Goal: Complete application form

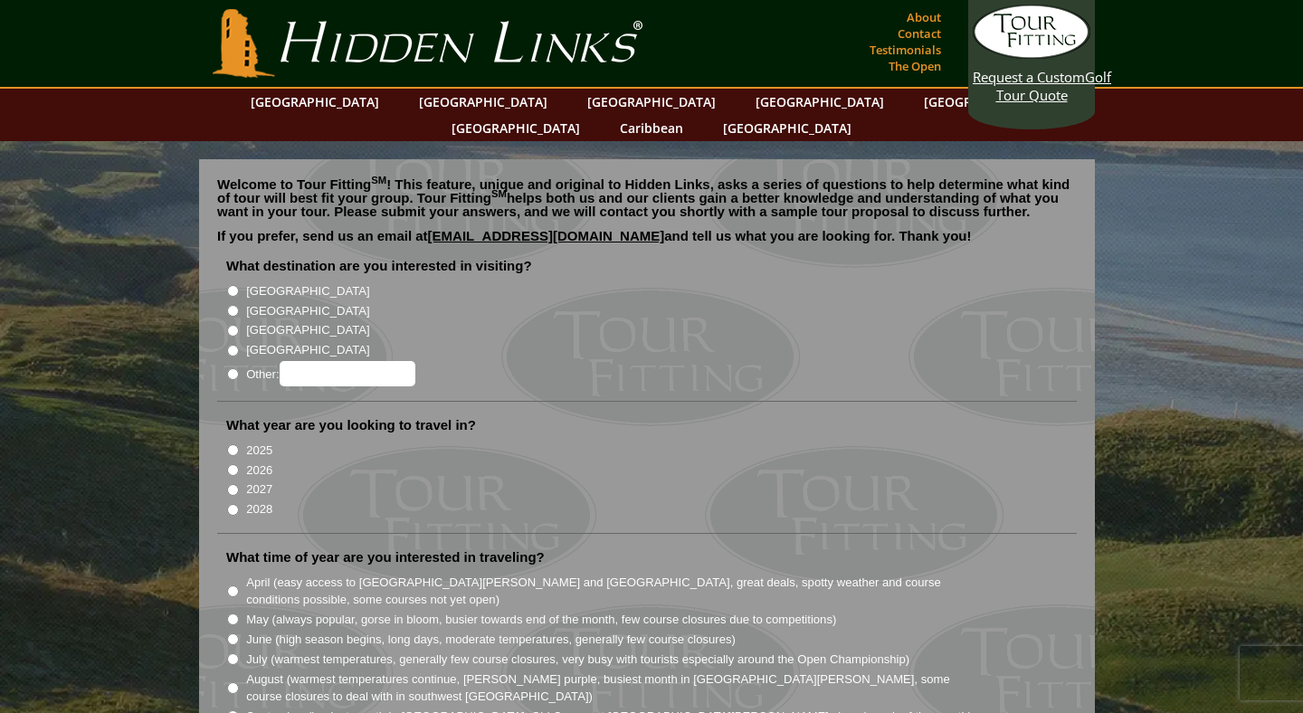
click at [233, 305] on input "[GEOGRAPHIC_DATA]" at bounding box center [233, 311] width 12 height 12
radio input "true"
click at [232, 464] on input "2026" at bounding box center [233, 470] width 12 height 12
radio input "true"
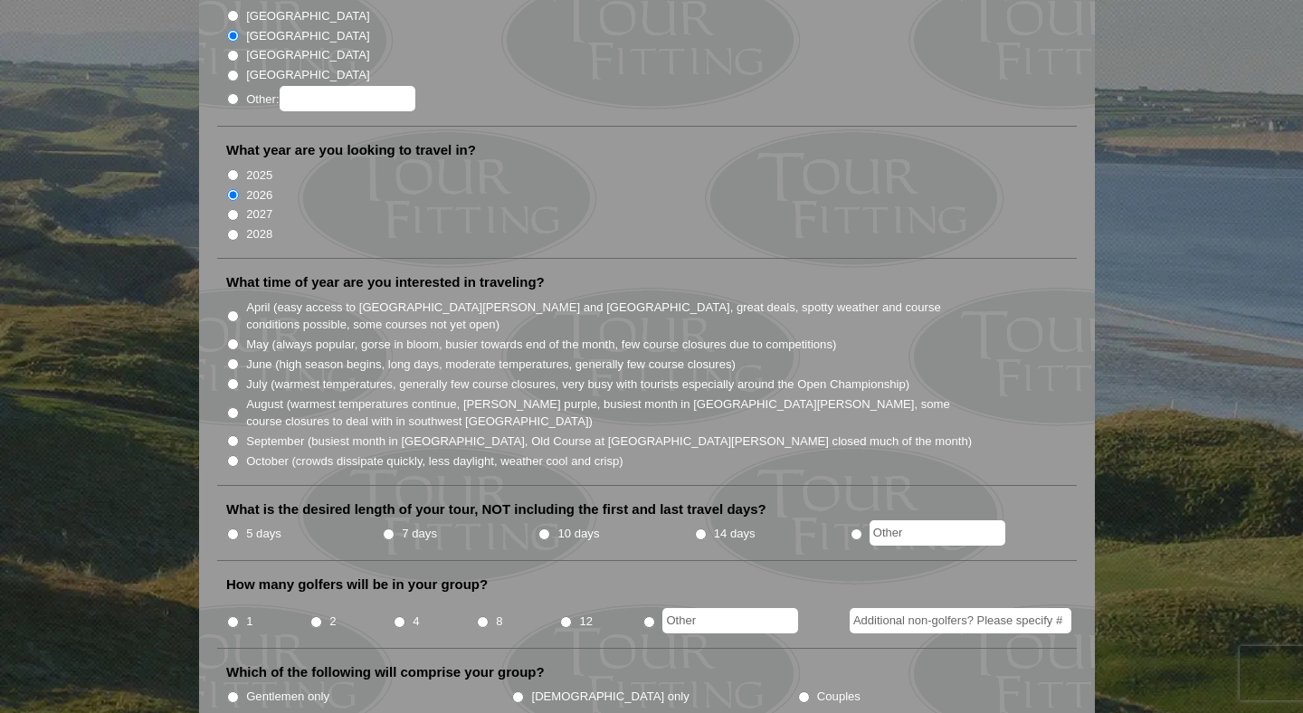
scroll to position [277, 0]
click at [235, 527] on input "5 days" at bounding box center [233, 533] width 12 height 12
radio input "true"
click at [233, 308] on input "April (easy access to [GEOGRAPHIC_DATA][PERSON_NAME] and [GEOGRAPHIC_DATA], gre…" at bounding box center [233, 314] width 12 height 12
radio input "true"
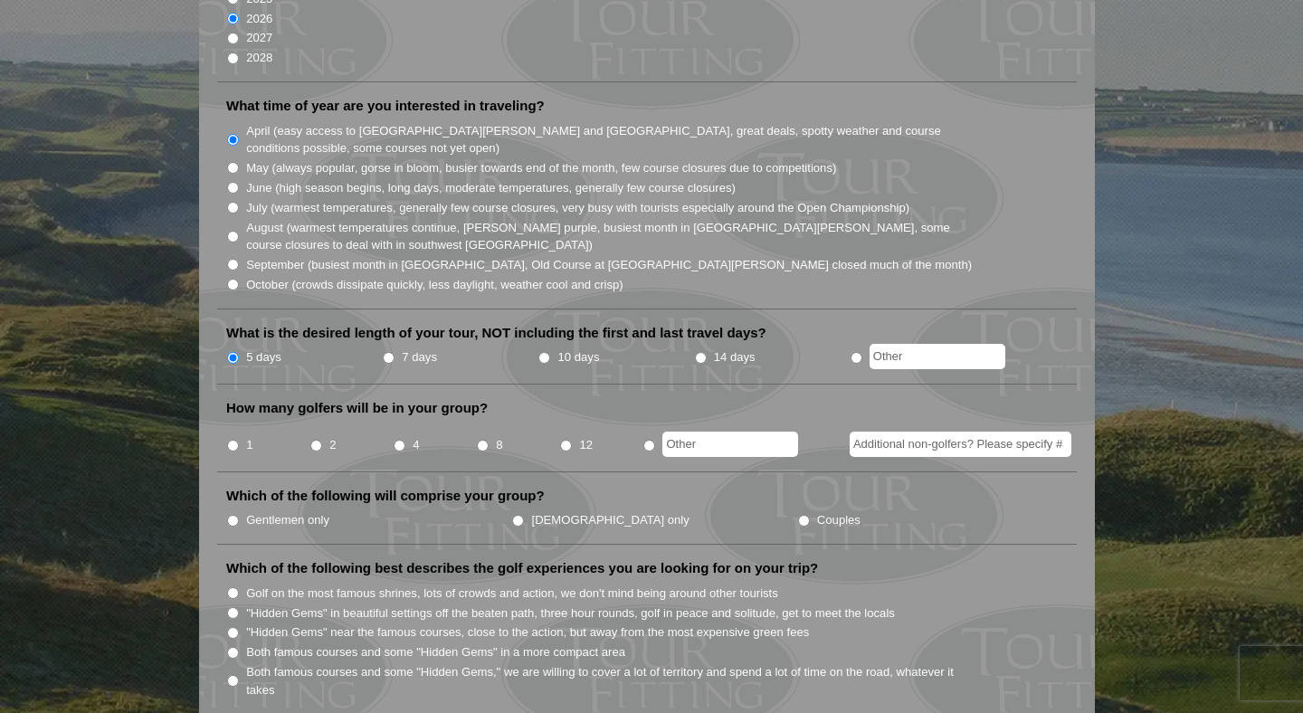
scroll to position [479, 0]
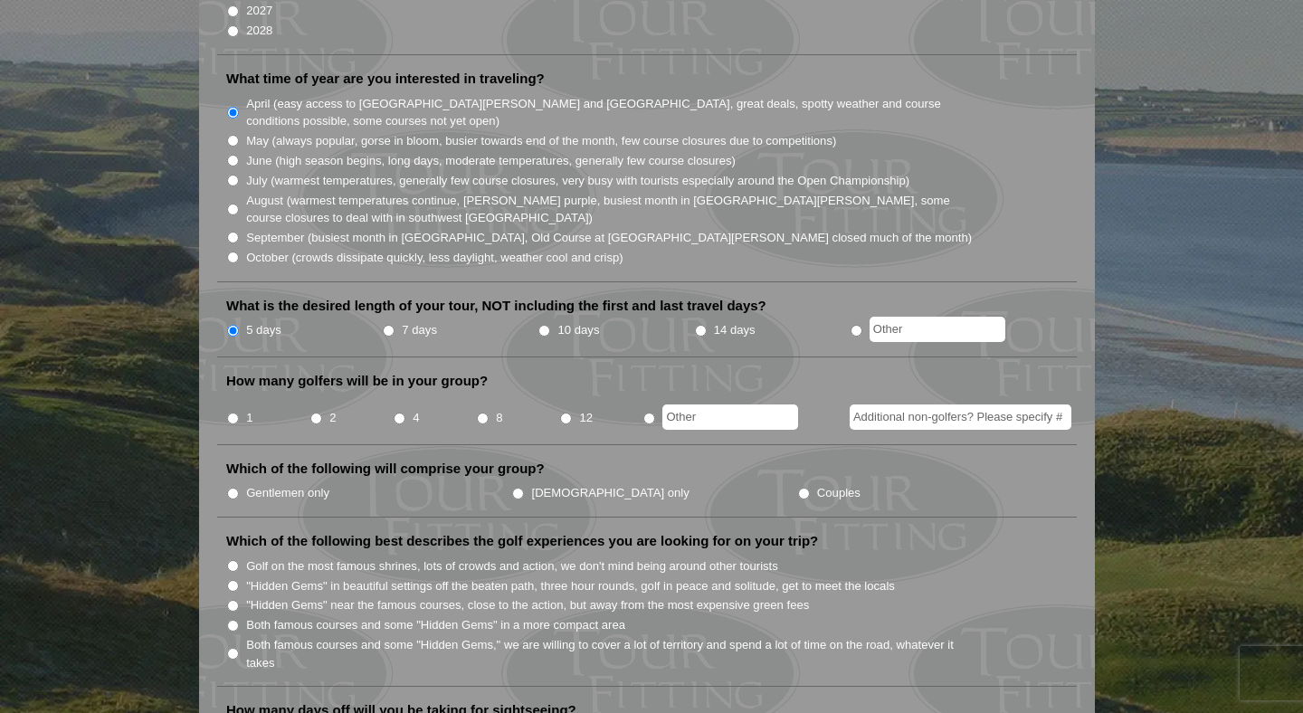
click at [401, 413] on input "4" at bounding box center [400, 419] width 12 height 12
radio input "true"
click at [235, 488] on input "Gentlemen only" at bounding box center [233, 494] width 12 height 12
radio input "true"
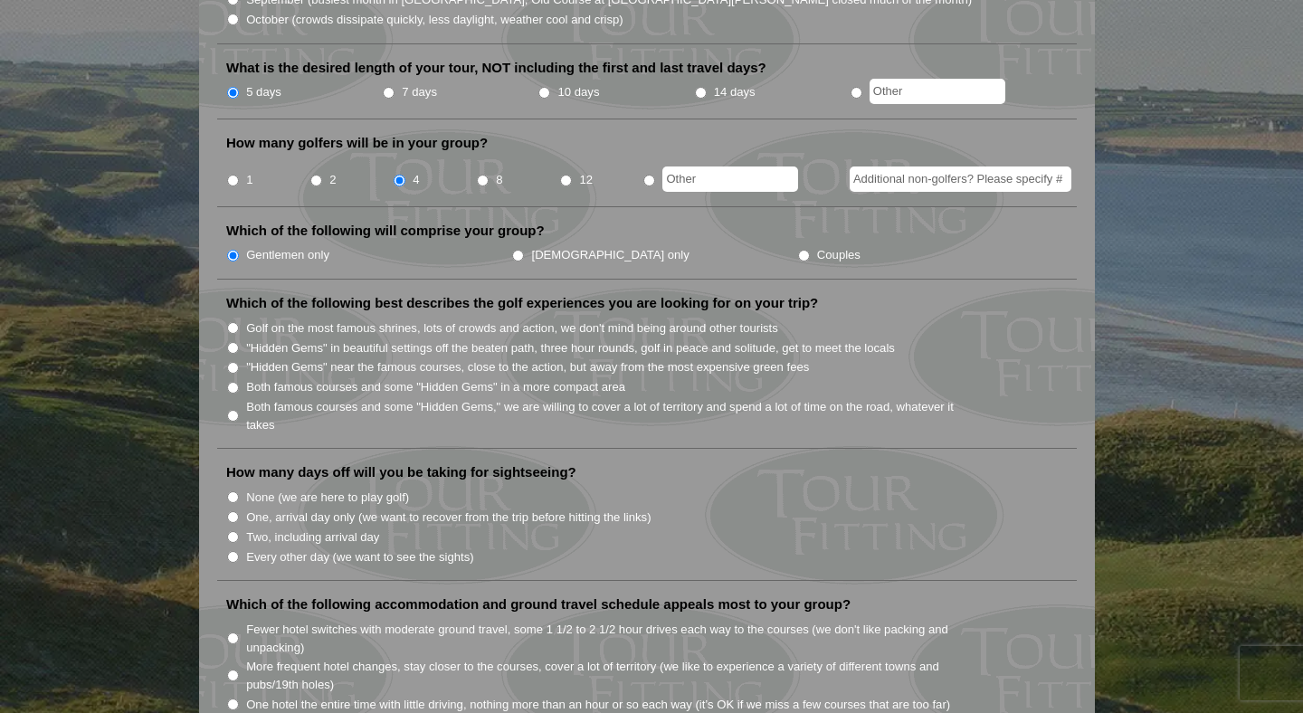
scroll to position [719, 0]
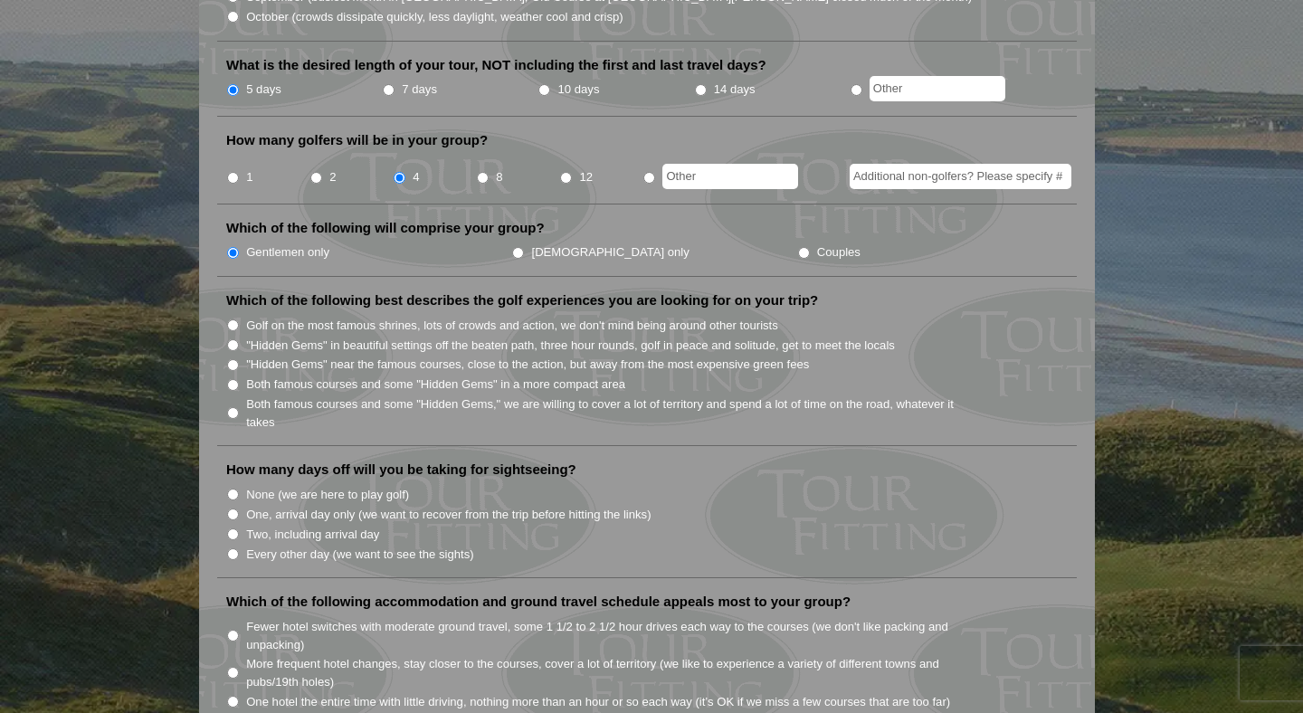
click at [249, 375] on label "Both famous courses and some "Hidden Gems" in a more compact area" at bounding box center [435, 384] width 379 height 18
click at [239, 379] on input "Both famous courses and some "Hidden Gems" in a more compact area" at bounding box center [233, 385] width 12 height 12
radio input "true"
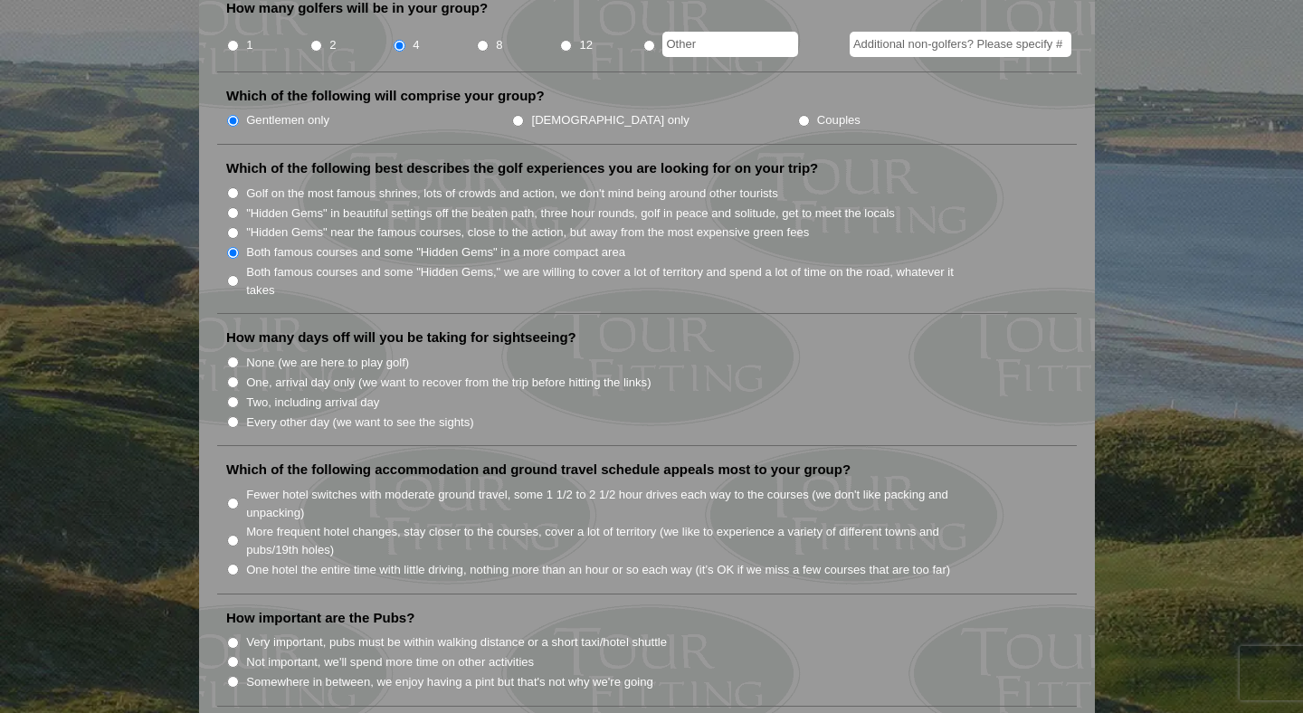
scroll to position [861, 0]
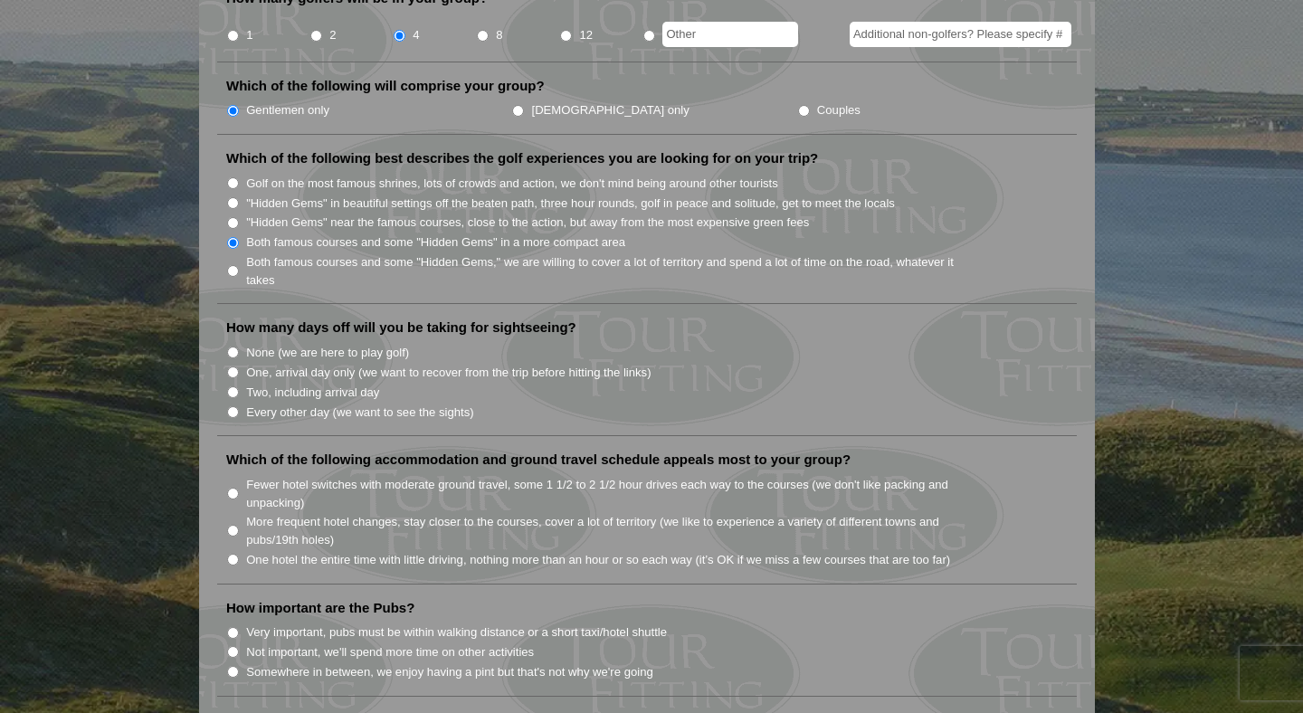
click at [285, 364] on label "One, arrival day only (we want to recover from the trip before hitting the link…" at bounding box center [448, 373] width 404 height 18
click at [239, 366] on input "One, arrival day only (we want to recover from the trip before hitting the link…" at bounding box center [233, 372] width 12 height 12
radio input "true"
click at [289, 384] on label "Two, including arrival day" at bounding box center [312, 393] width 133 height 18
click at [239, 386] on input "Two, including arrival day" at bounding box center [233, 392] width 12 height 12
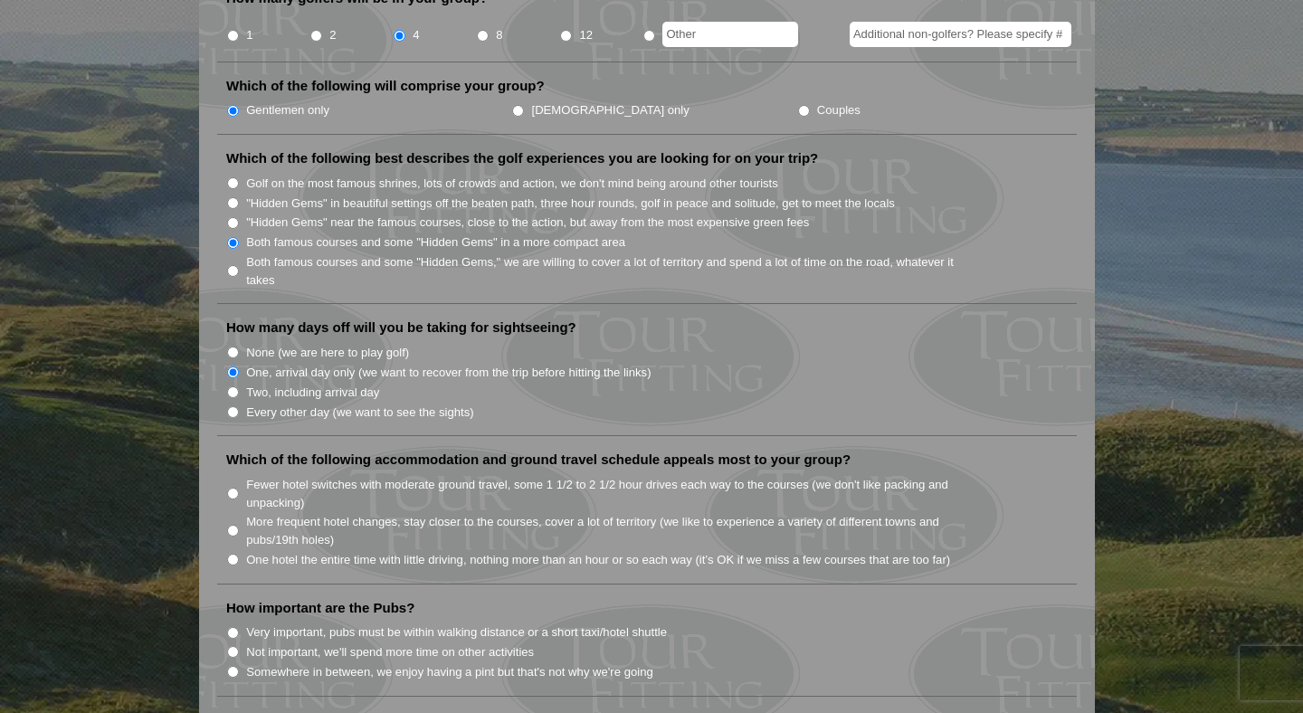
radio input "true"
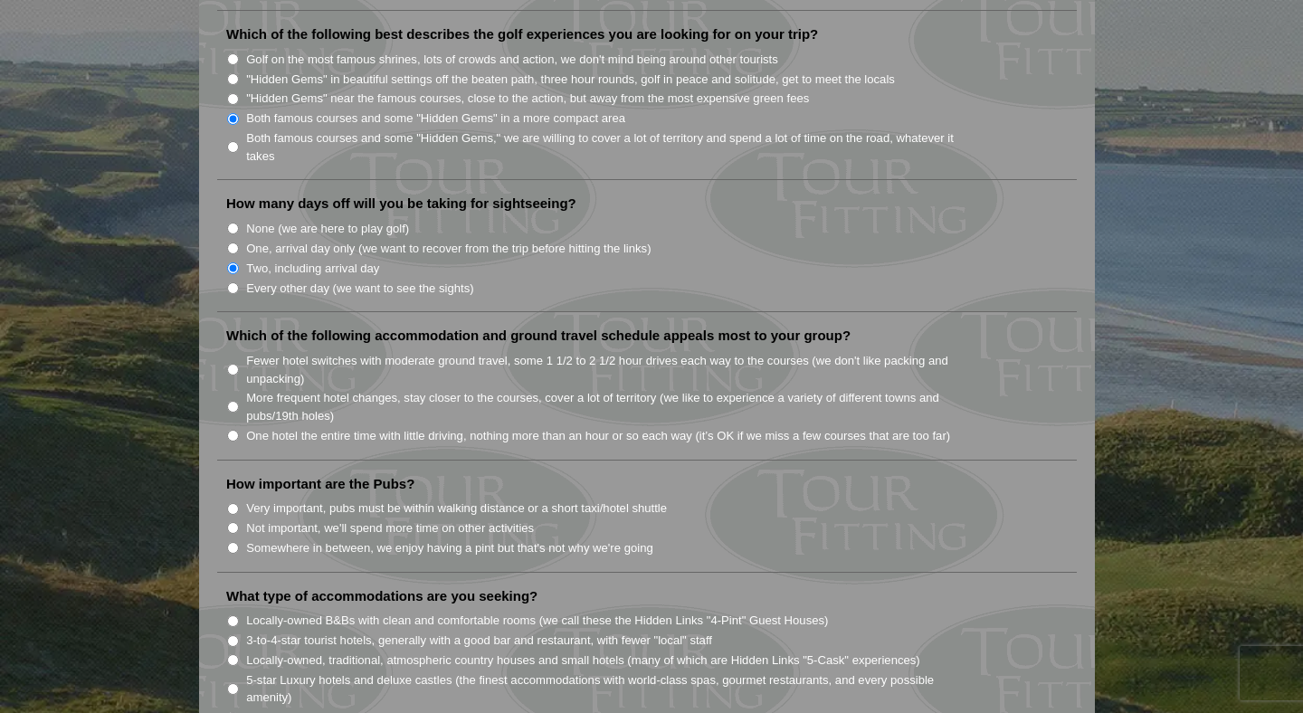
scroll to position [991, 0]
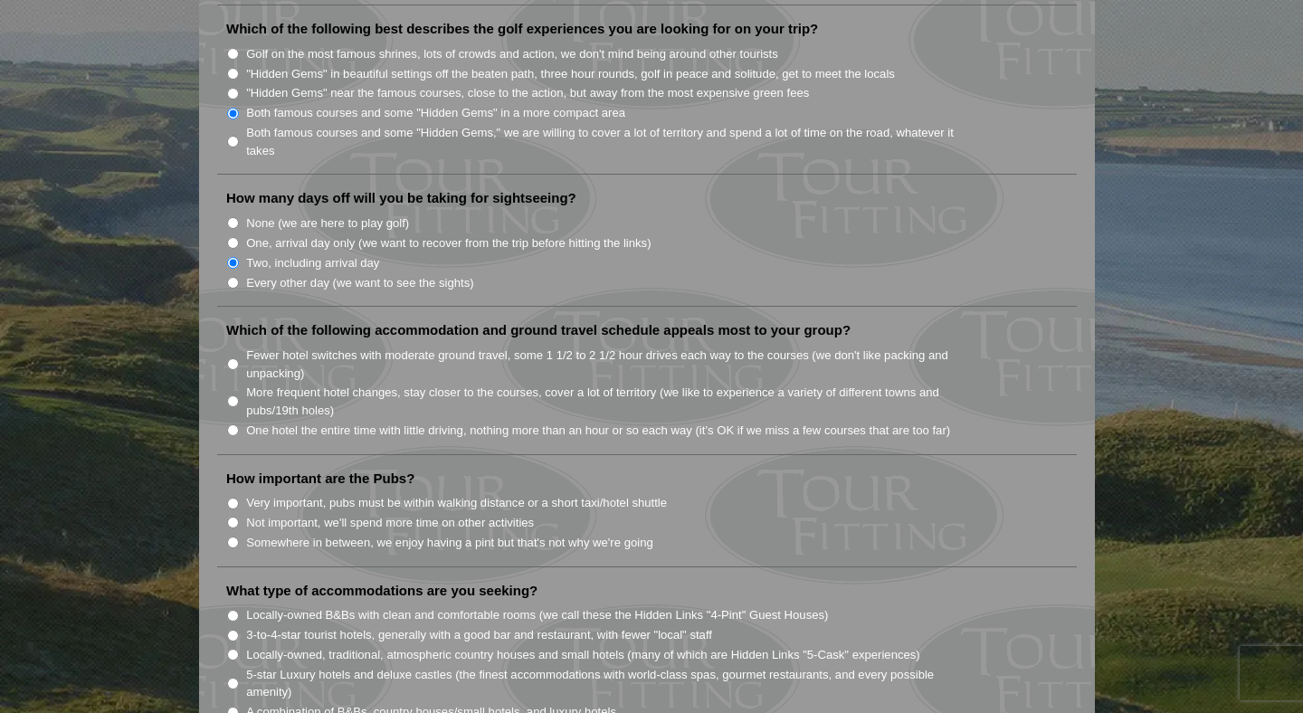
click at [280, 346] on label "Fewer hotel switches with moderate ground travel, some 1 1/2 to 2 1/2 hour driv…" at bounding box center [609, 363] width 727 height 35
click at [239, 358] on input "Fewer hotel switches with moderate ground travel, some 1 1/2 to 2 1/2 hour driv…" at bounding box center [233, 364] width 12 height 12
radio input "true"
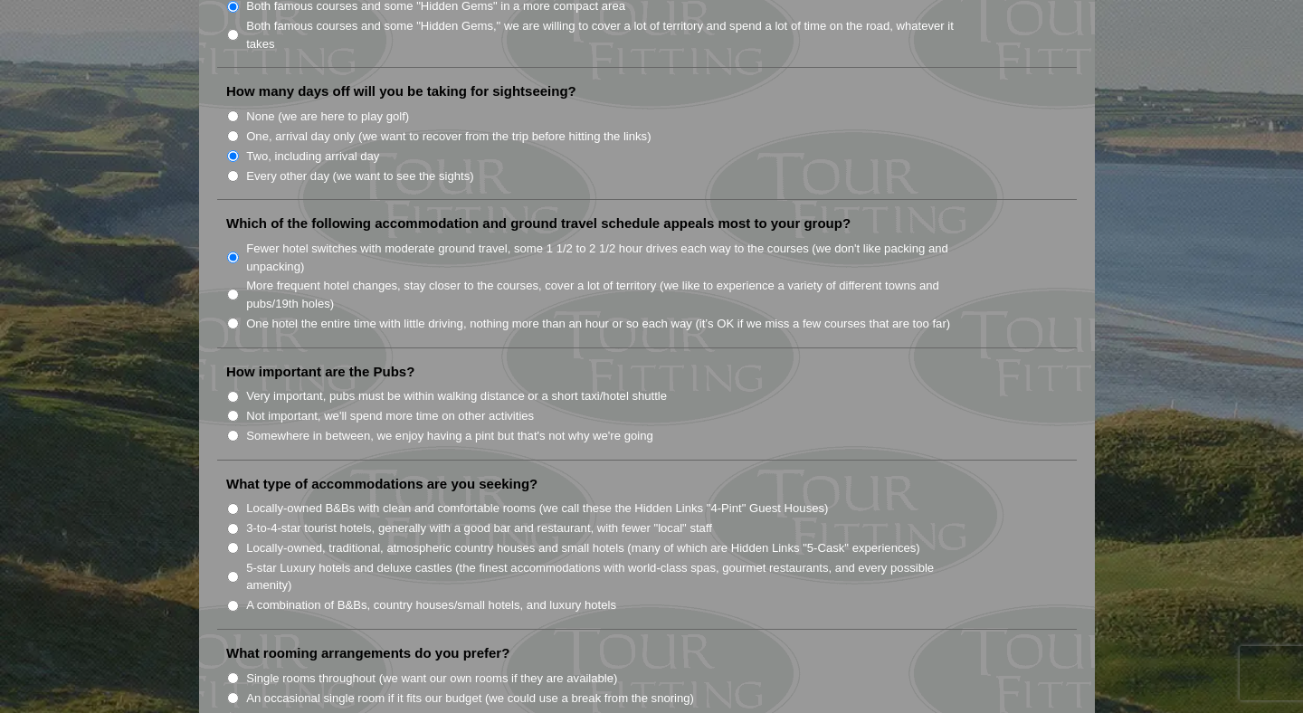
scroll to position [1100, 0]
click at [283, 424] on label "Somewhere in between, we enjoy having a pint but that's not why we're going" at bounding box center [449, 433] width 407 height 18
click at [239, 427] on input "Somewhere in between, we enjoy having a pint but that's not why we're going" at bounding box center [233, 433] width 12 height 12
radio input "true"
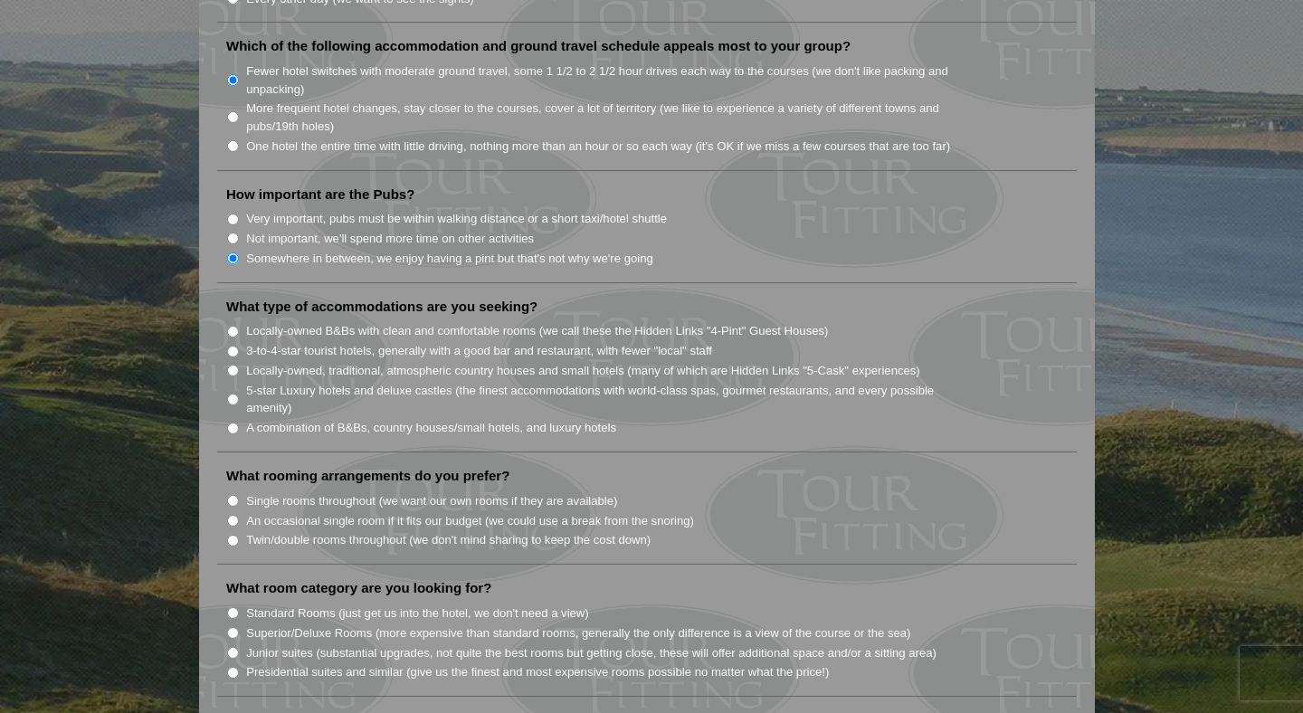
scroll to position [1277, 0]
click at [335, 340] on label "3-to-4-star tourist hotels, generally with a good bar and restaurant, with fewe…" at bounding box center [479, 349] width 466 height 18
click at [239, 344] on input "3-to-4-star tourist hotels, generally with a good bar and restaurant, with fewe…" at bounding box center [233, 350] width 12 height 12
radio input "true"
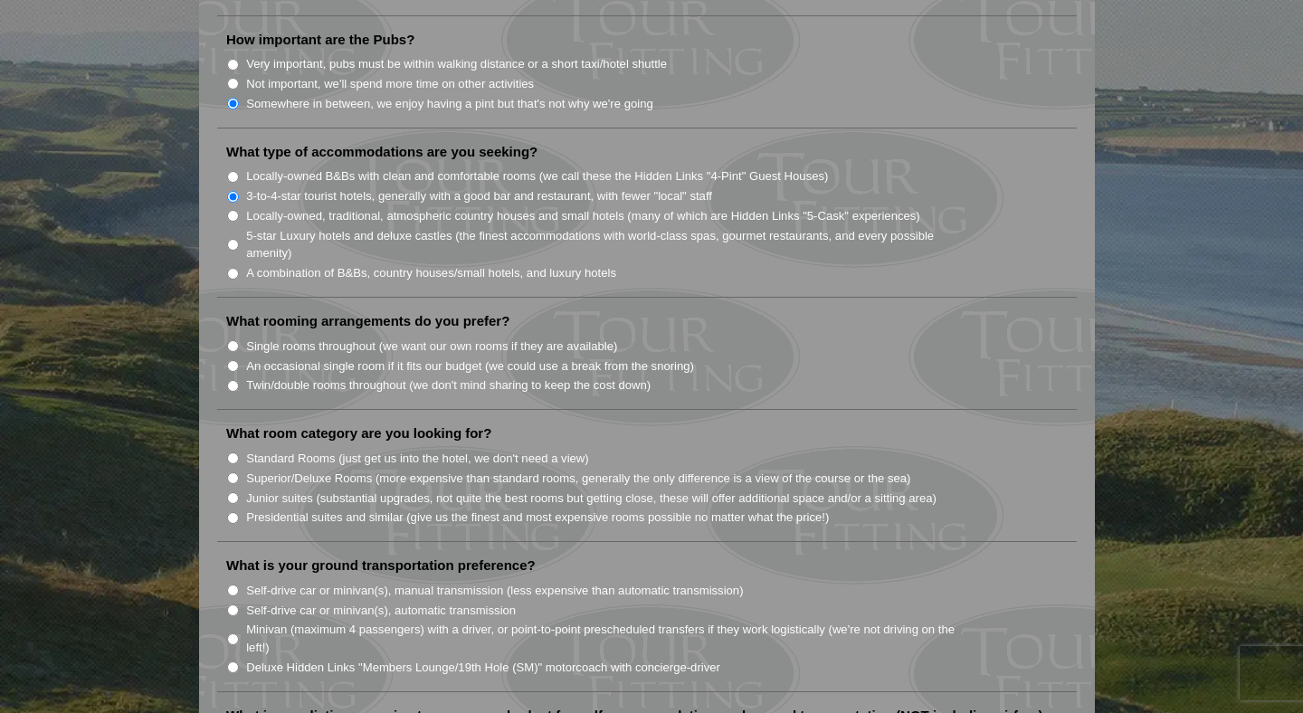
scroll to position [1430, 0]
click at [323, 375] on label "Twin/double rooms throughout (we don't mind sharing to keep the cost down)" at bounding box center [448, 384] width 404 height 18
click at [239, 379] on input "Twin/double rooms throughout (we don't mind sharing to keep the cost down)" at bounding box center [233, 385] width 12 height 12
radio input "true"
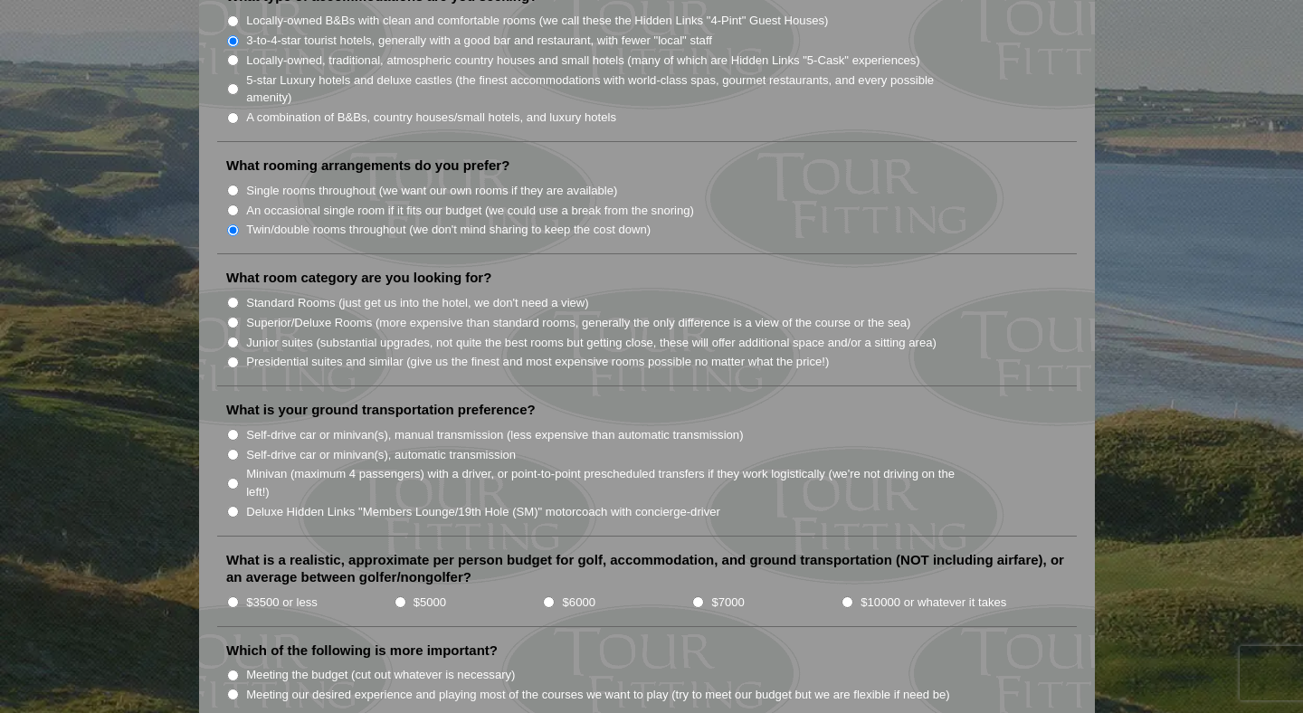
scroll to position [1590, 0]
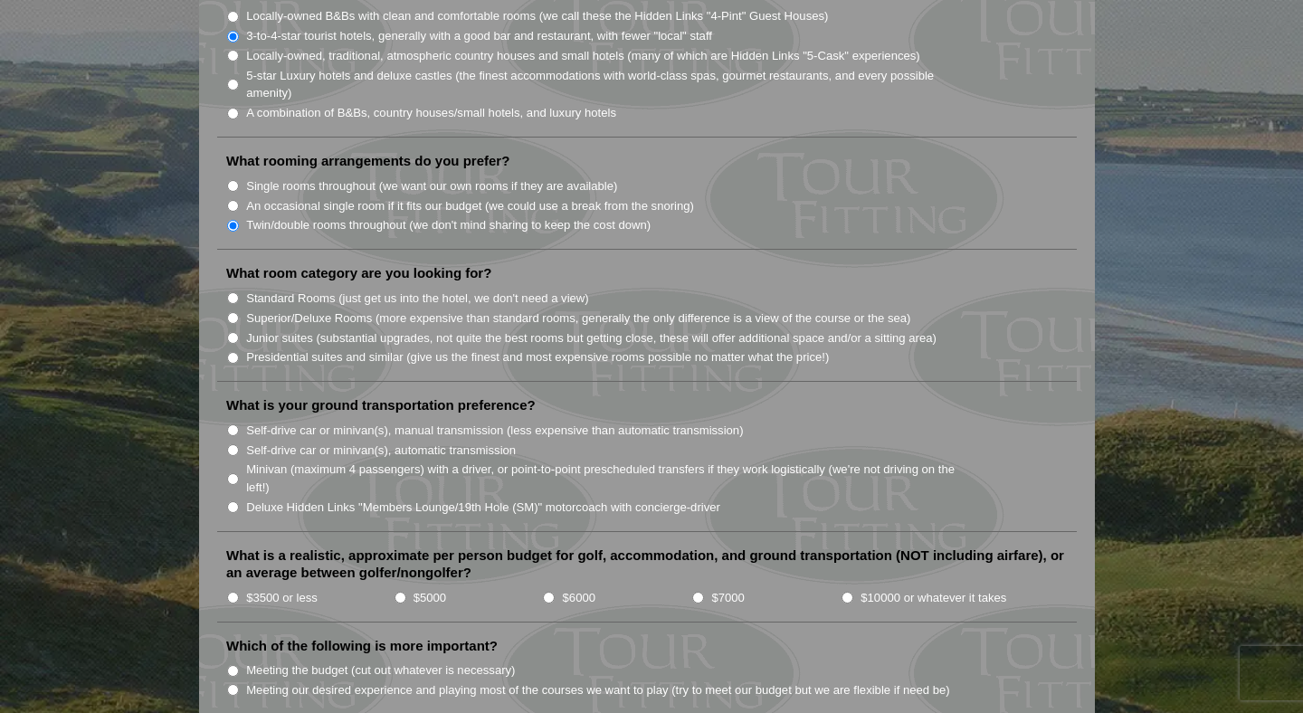
click at [310, 309] on label "Superior/Deluxe Rooms (more expensive than standard rooms, generally the only d…" at bounding box center [578, 318] width 664 height 18
click at [239, 312] on input "Superior/Deluxe Rooms (more expensive than standard rooms, generally the only d…" at bounding box center [233, 318] width 12 height 12
radio input "true"
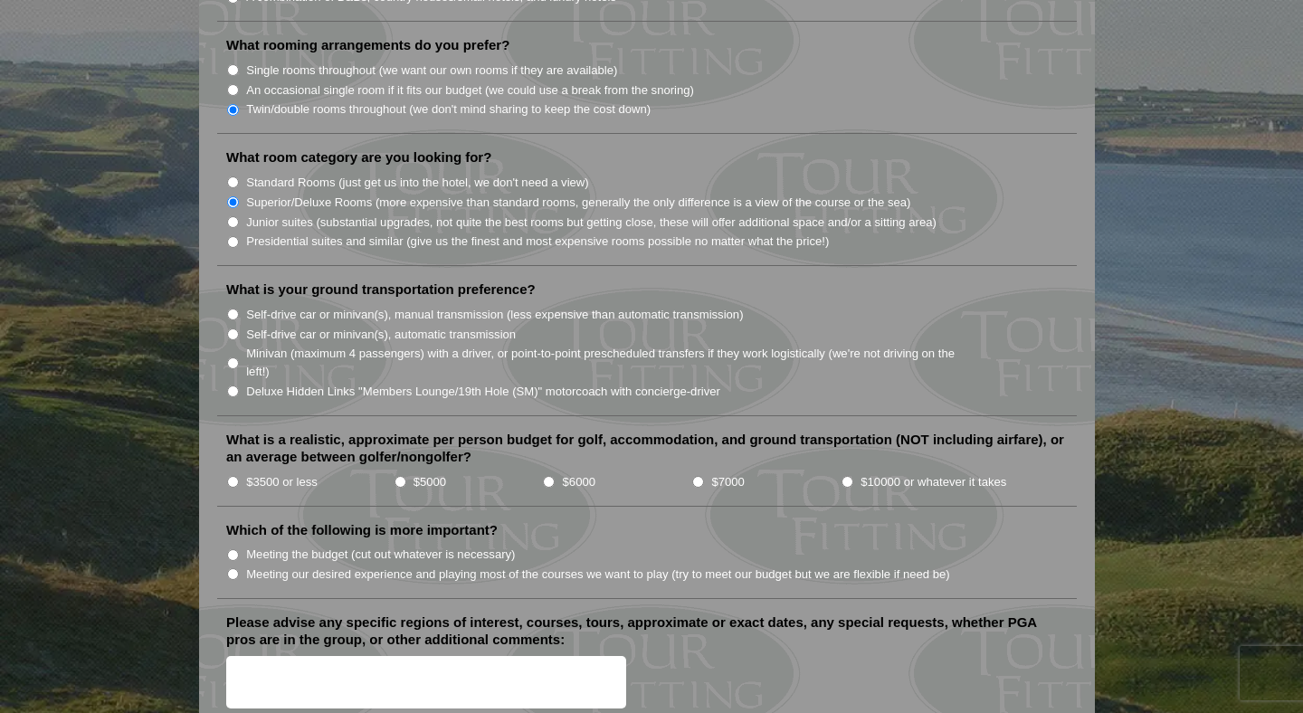
scroll to position [1707, 0]
click at [400, 474] on input "$5000" at bounding box center [400, 480] width 12 height 12
radio input "true"
click at [233, 566] on input "Meeting our desired experience and playing most of the courses we want to play …" at bounding box center [233, 572] width 12 height 12
radio input "true"
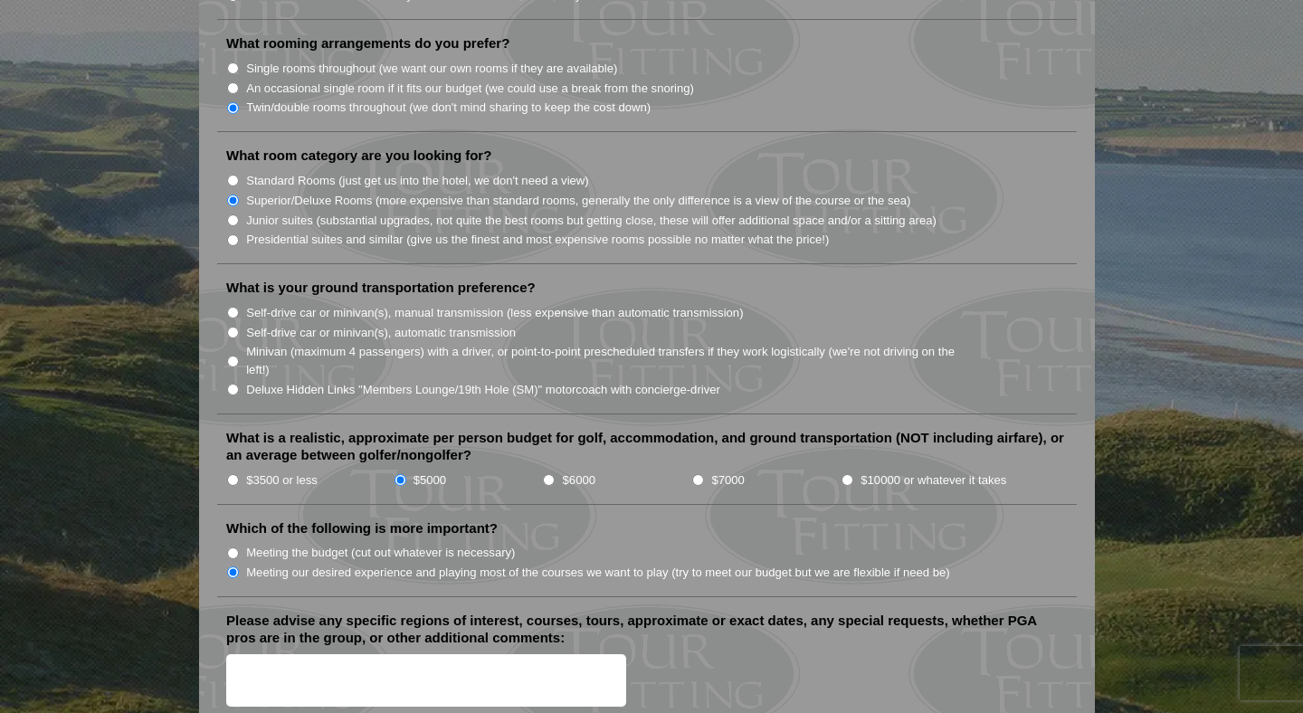
click at [233, 327] on input "Self-drive car or minivan(s), automatic transmission" at bounding box center [233, 333] width 12 height 12
radio input "true"
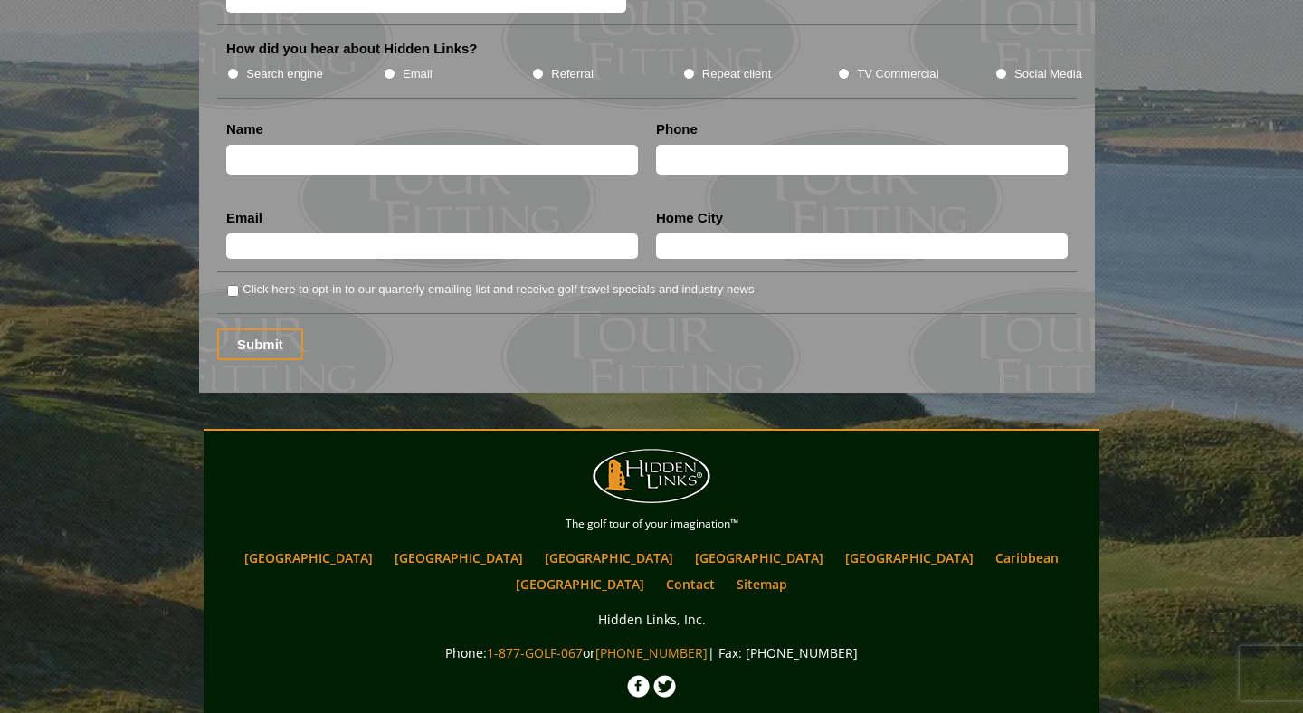
scroll to position [2407, 0]
